Goal: Information Seeking & Learning: Find specific fact

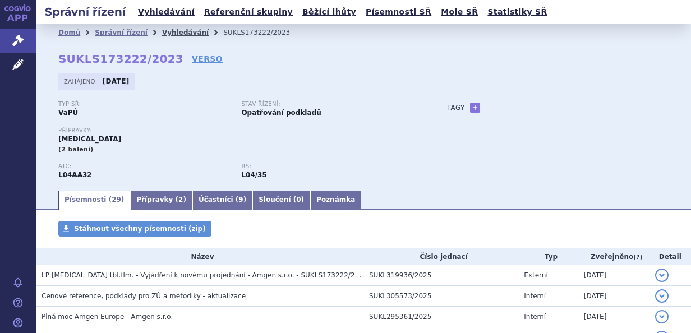
click at [184, 30] on link "Vyhledávání" at bounding box center [185, 33] width 47 height 8
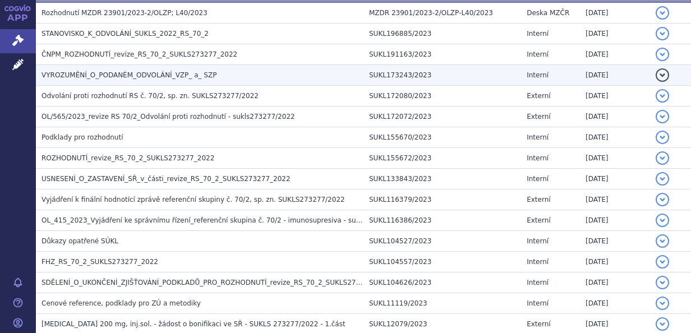
scroll to position [562, 0]
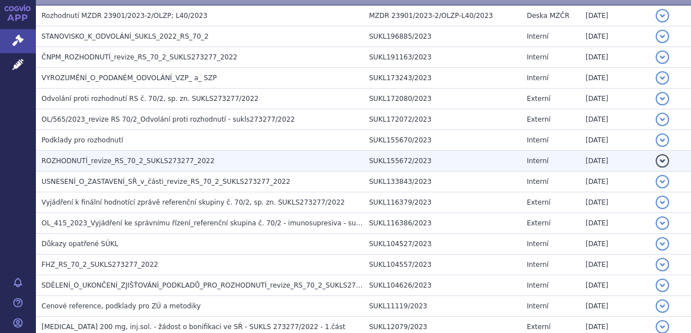
click at [205, 155] on h3 "ROZHODNUTÍ_revize_RS_70_2_SUKLS273277_2022" at bounding box center [202, 160] width 322 height 11
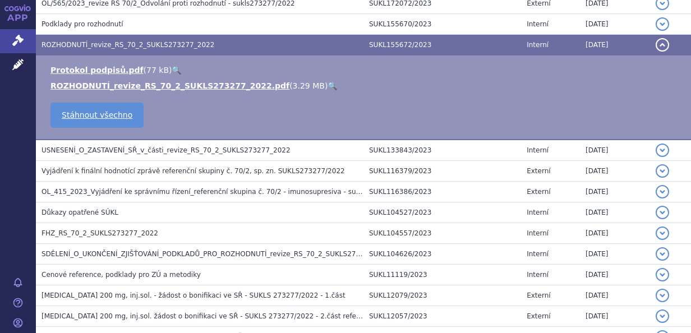
scroll to position [446, 0]
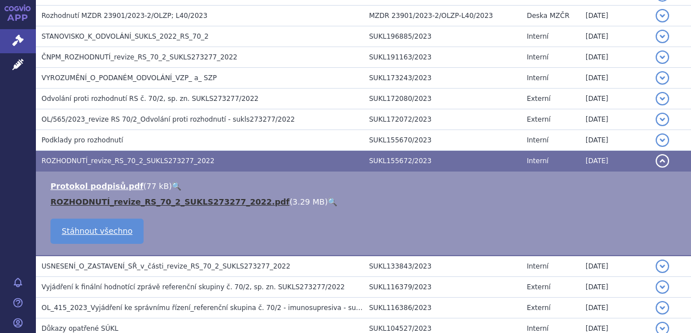
click at [182, 197] on link "ROZHODNUTÍ_revize_RS_70_2_SUKLS273277_2022.pdf" at bounding box center [169, 201] width 239 height 9
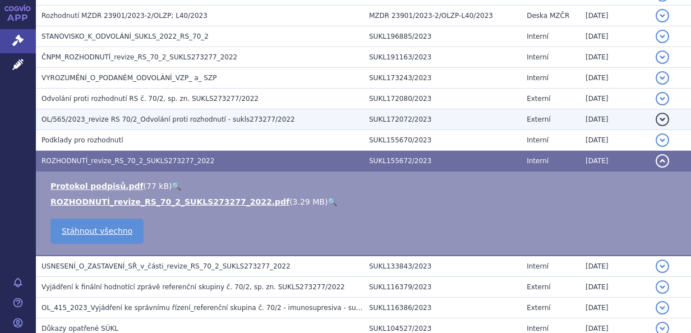
click at [197, 116] on span "OL/565/2023_revize RS 70/2_Odvolání proti rozhodnutí - sukls273277/2022" at bounding box center [167, 119] width 253 height 8
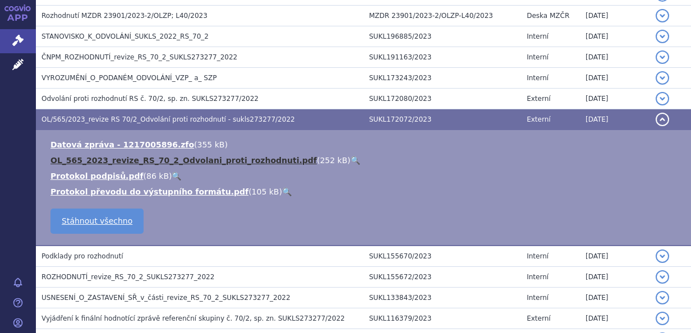
click at [185, 156] on link "OL_565_2023_revize_RS_70_2_Odvolani_proti_rozhodnuti.pdf" at bounding box center [183, 160] width 266 height 9
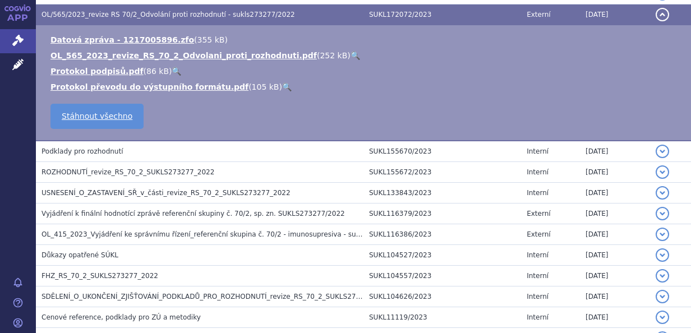
scroll to position [558, 0]
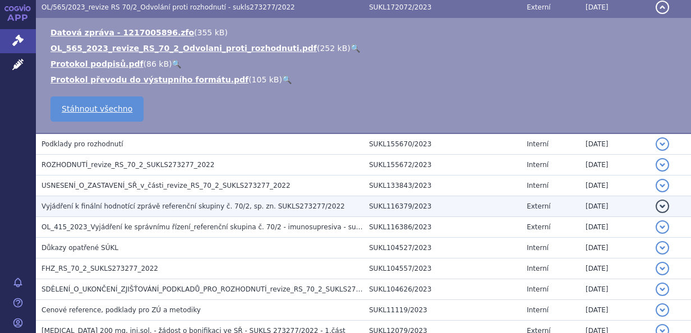
click at [197, 206] on span "Vyjádření k finální hodnotící zprávě referenční skupiny č. 70/2, sp. zn. SUKLS2…" at bounding box center [192, 206] width 303 height 8
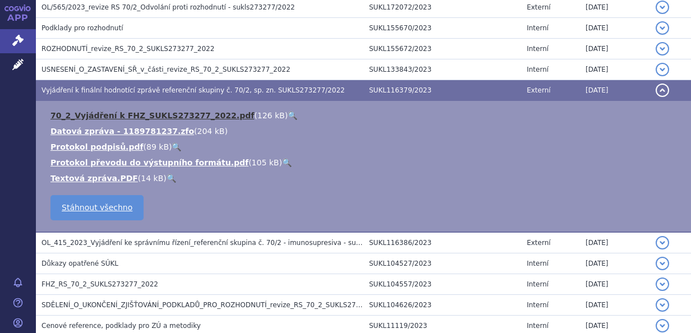
click at [181, 115] on link "70_2_Vyjádření k FHZ_SUKLS273277_2022.pdf" at bounding box center [151, 115] width 203 height 9
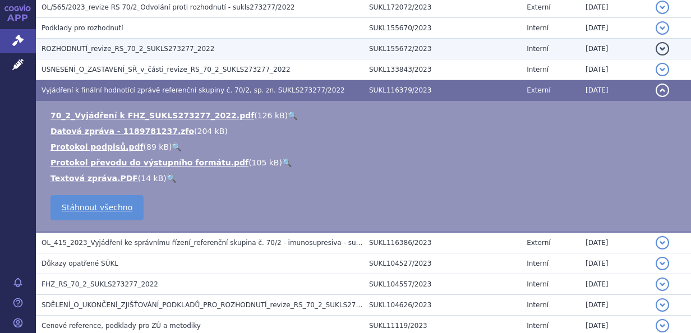
click at [218, 49] on h3 "ROZHODNUTÍ_revize_RS_70_2_SUKLS273277_2022" at bounding box center [202, 48] width 322 height 11
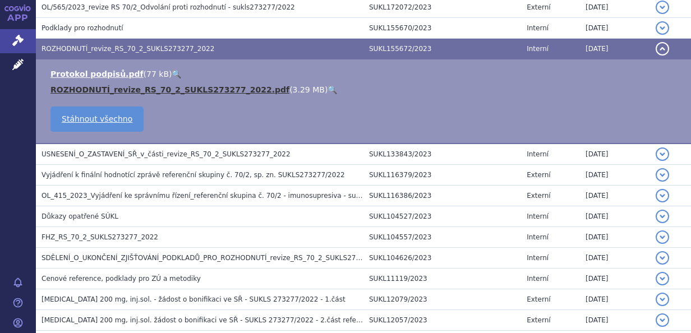
click at [189, 89] on link "ROZHODNUTÍ_revize_RS_70_2_SUKLS273277_2022.pdf" at bounding box center [169, 89] width 239 height 9
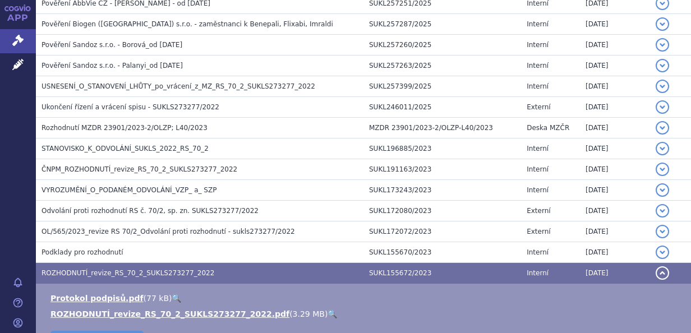
scroll to position [312, 0]
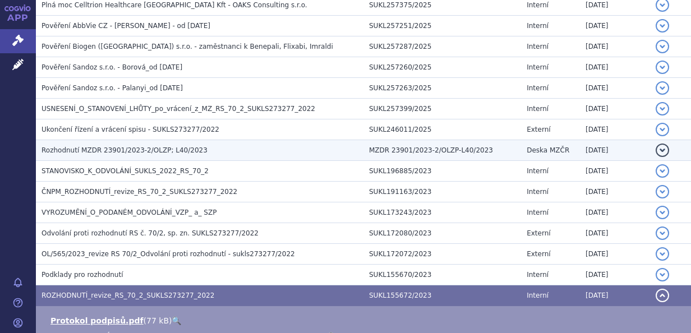
click at [133, 147] on span "Rozhodnutí MZDR 23901/2023-2/OLZP; L40/2023" at bounding box center [124, 150] width 166 height 8
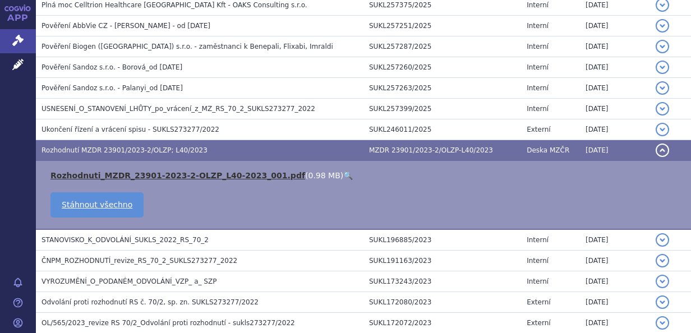
click at [183, 172] on link "Rozhodnuti_MZDR_23901-2023-2-OLZP_L40-2023_001.pdf" at bounding box center [177, 175] width 255 height 9
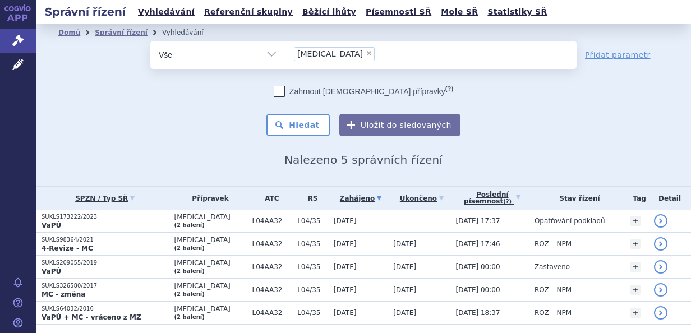
click at [365, 54] on span "×" at bounding box center [368, 53] width 7 height 7
click at [285, 54] on select "otezla" at bounding box center [285, 54] width 1 height 28
select select
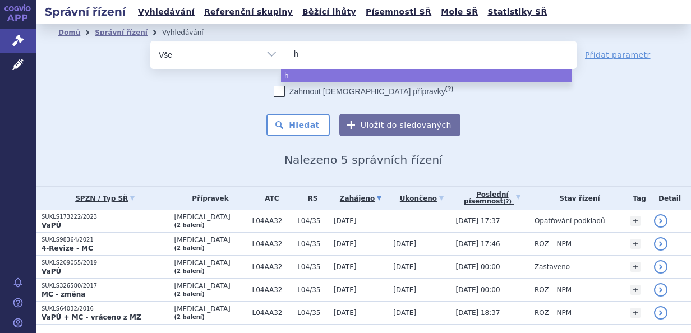
type input "hu"
type input "hum"
type input "humi"
type input "humir"
type input "[MEDICAL_DATA]"
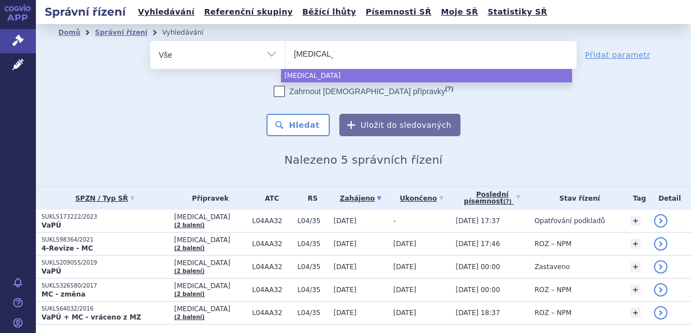
select select "humira"
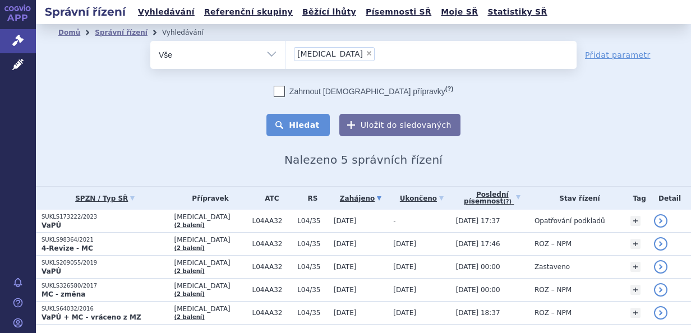
click at [309, 126] on button "Hledat" at bounding box center [297, 125] width 63 height 22
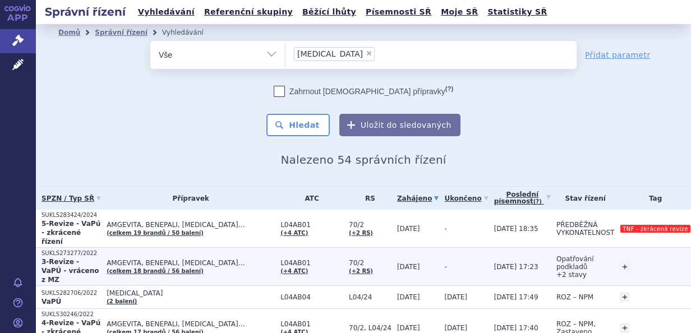
click at [222, 259] on span "AMGEVITA, BENEPALI, CIMZIA…" at bounding box center [191, 263] width 168 height 8
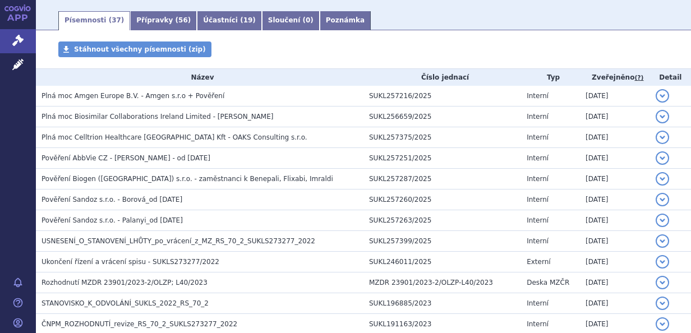
scroll to position [202, 0]
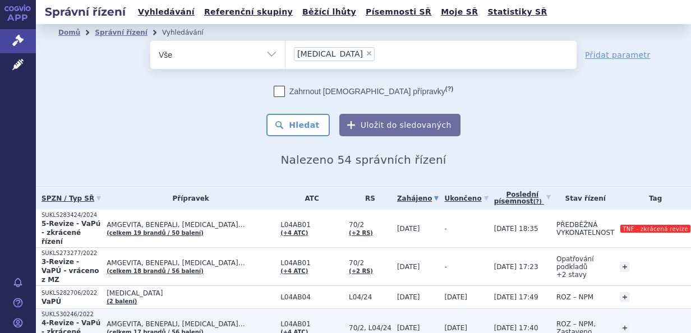
click at [229, 309] on td "AMGEVITA, BENEPALI, [MEDICAL_DATA]… (celkem 17 brandů / 56 balení)" at bounding box center [188, 328] width 174 height 38
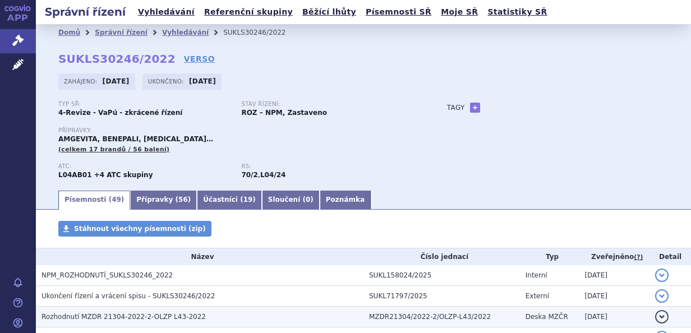
click at [155, 315] on span "Rozhodnutí MZDR 21304-2022-2-OLZP L43-2022" at bounding box center [123, 317] width 164 height 8
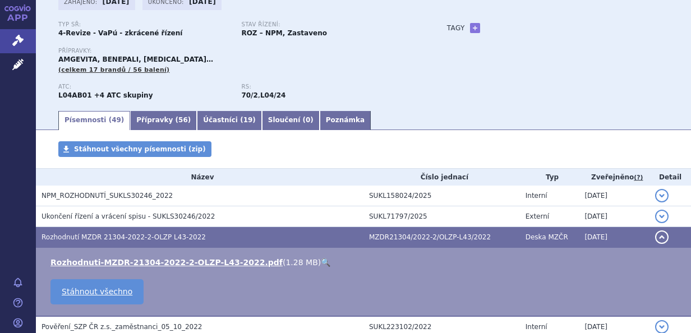
scroll to position [90, 0]
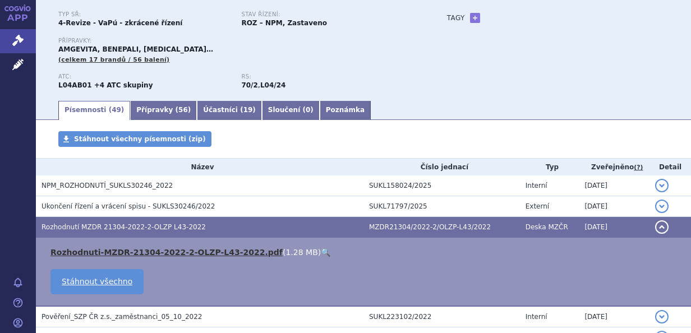
click at [197, 252] on link "Rozhodnuti-MZDR-21304-2022-2-OLZP-L43-2022.pdf" at bounding box center [166, 252] width 232 height 9
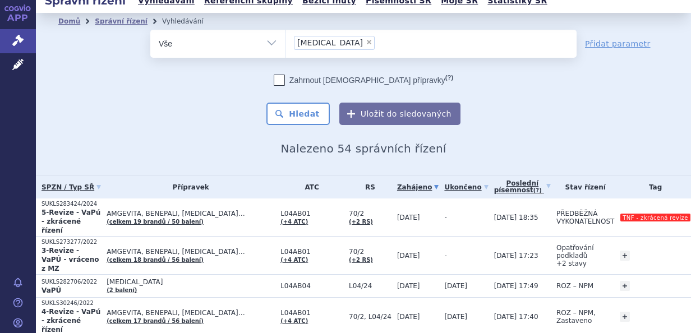
scroll to position [4, 0]
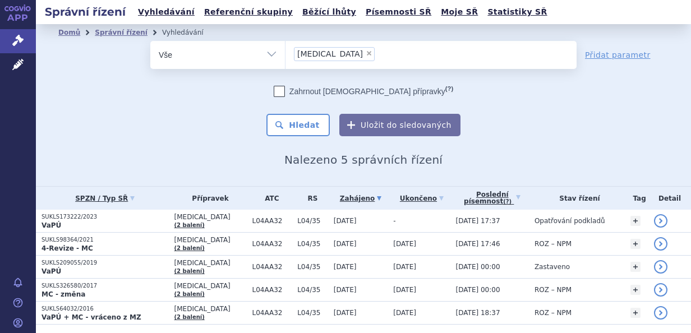
select select
